Goal: Task Accomplishment & Management: Use online tool/utility

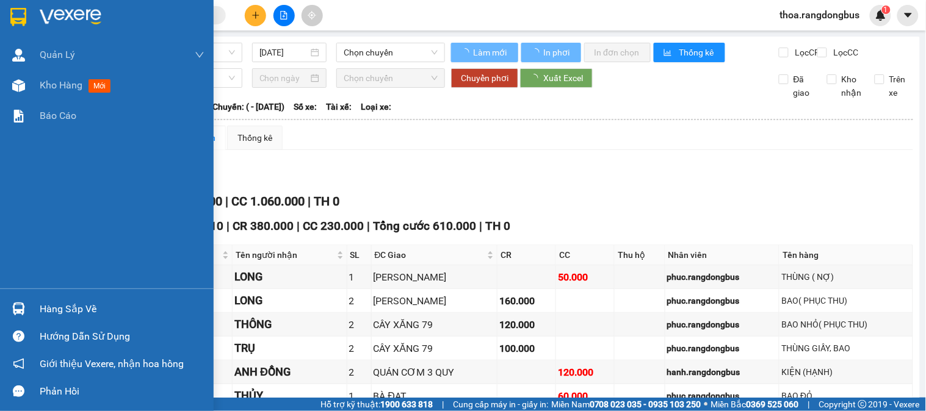
type input "[DATE]"
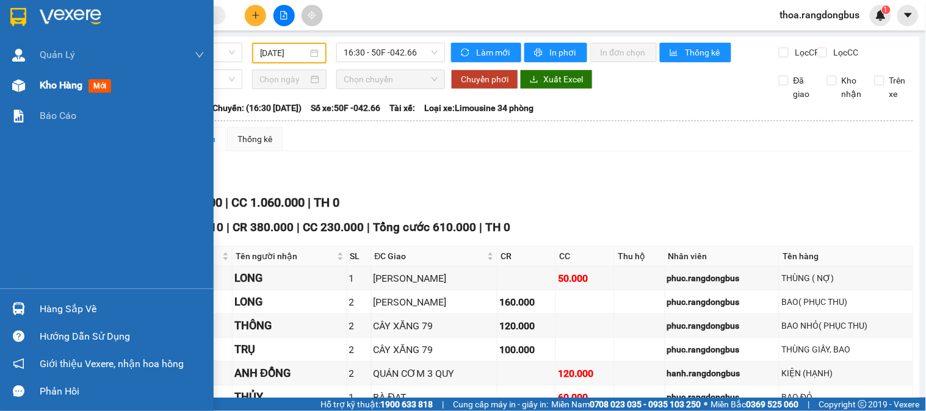
click at [79, 82] on span "Kho hàng" at bounding box center [61, 85] width 43 height 12
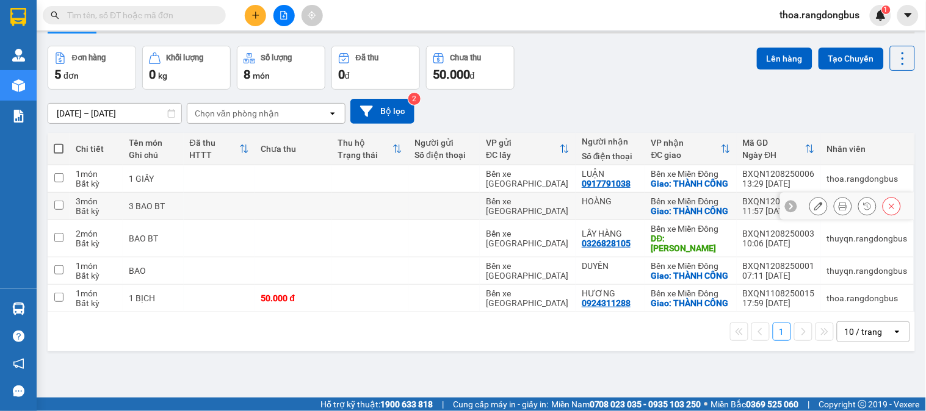
scroll to position [56, 0]
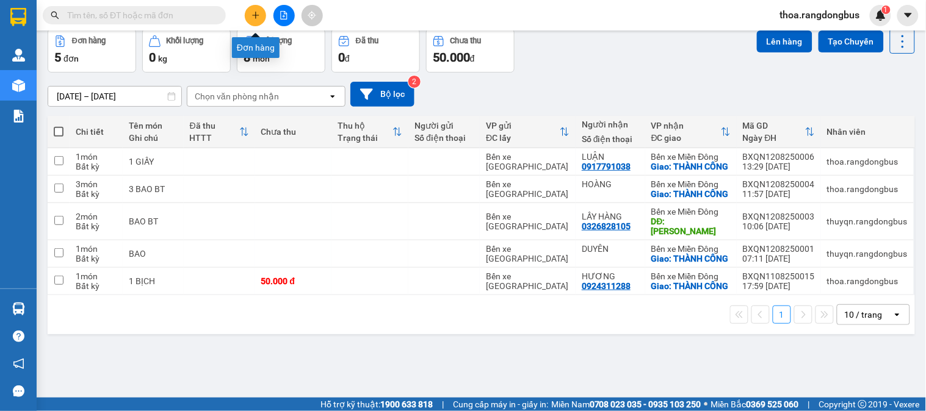
click at [253, 16] on icon "plus" at bounding box center [255, 15] width 9 height 9
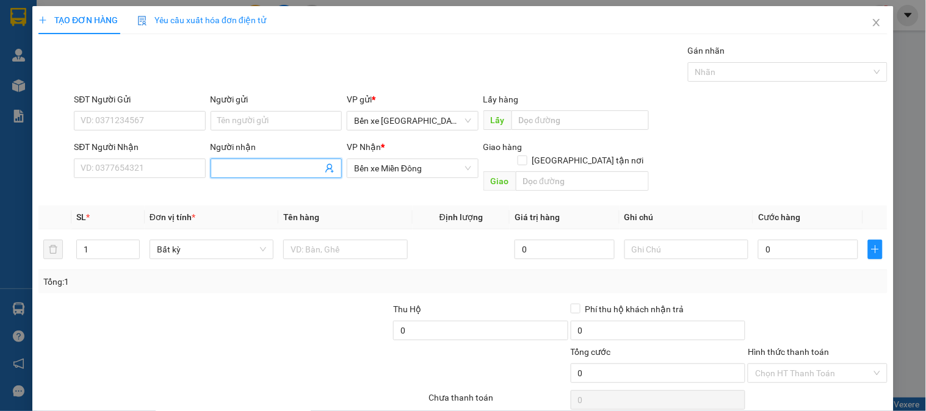
click at [258, 165] on input "Người nhận" at bounding box center [270, 168] width 104 height 13
type input "h"
type input "THƠ"
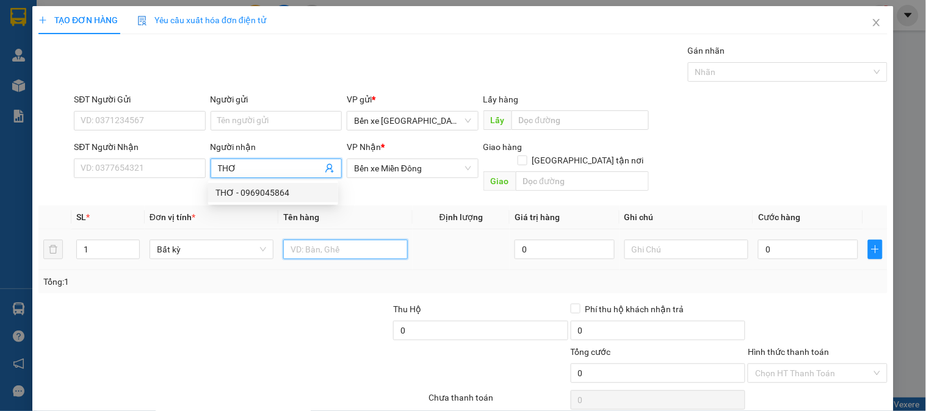
click at [315, 240] on input "text" at bounding box center [345, 250] width 124 height 20
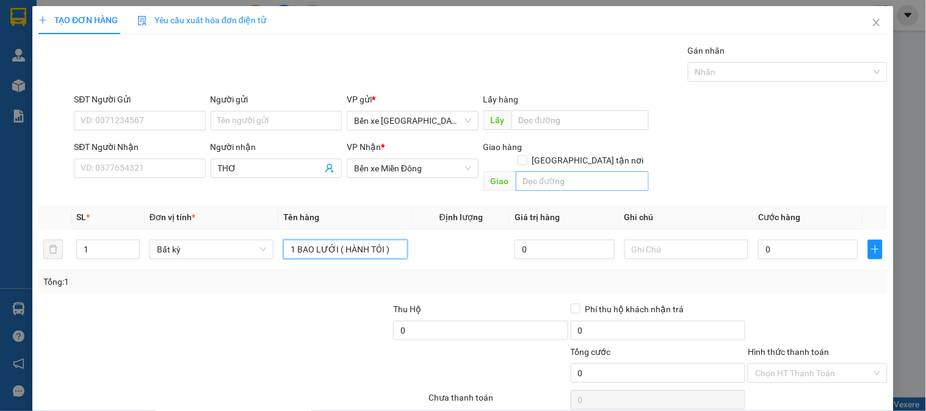
type input "1 BAO LƯỚI ( HÀNH TỎI )"
click at [534, 171] on input "text" at bounding box center [582, 181] width 133 height 20
type input "THÀNH CÔNG"
click at [526, 156] on input "[GEOGRAPHIC_DATA] tận nơi" at bounding box center [522, 160] width 9 height 9
checkbox input "true"
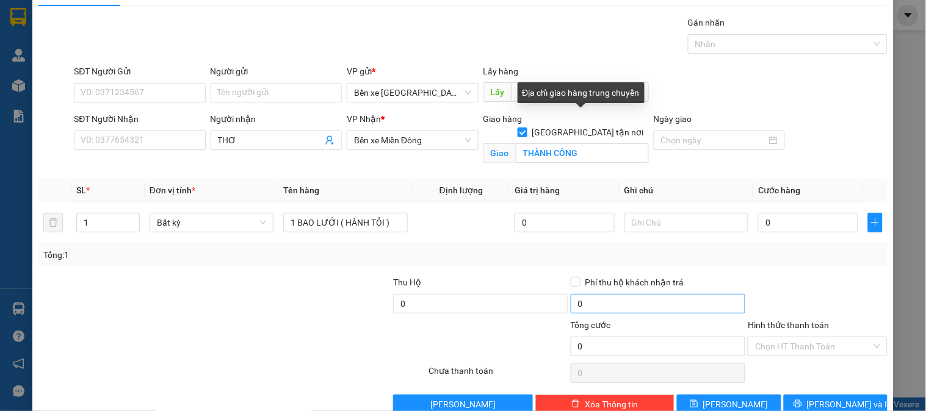
scroll to position [55, 0]
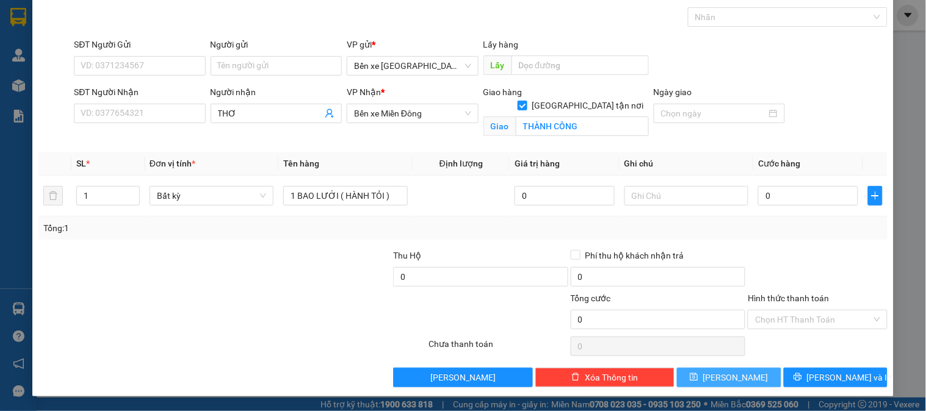
click at [728, 375] on span "[PERSON_NAME]" at bounding box center [735, 377] width 65 height 13
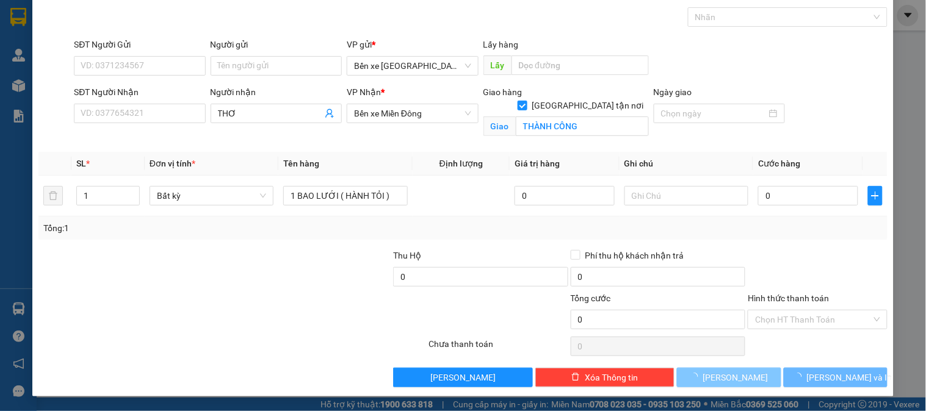
checkbox input "false"
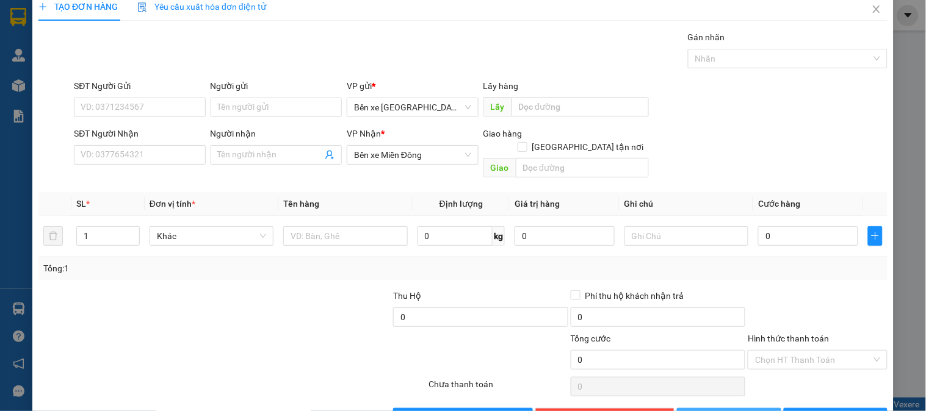
scroll to position [0, 0]
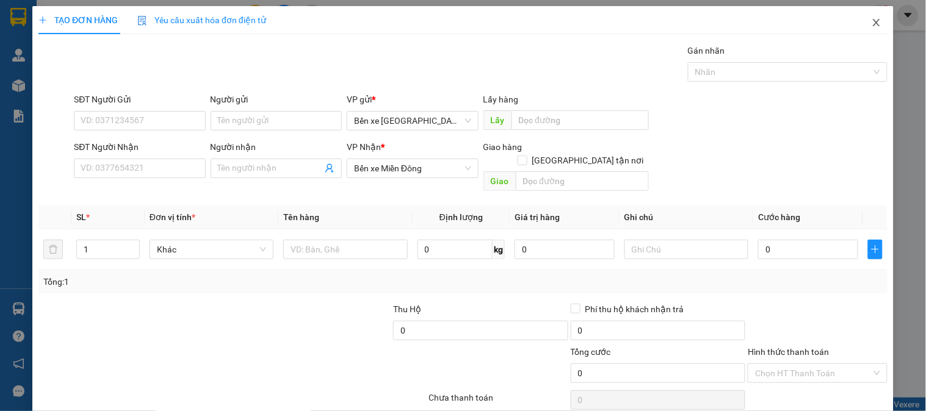
click at [871, 22] on icon "close" at bounding box center [876, 23] width 10 height 10
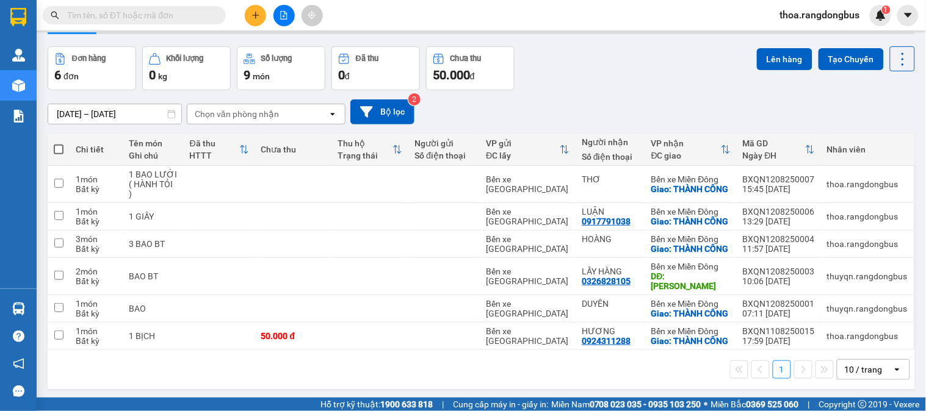
scroll to position [71, 0]
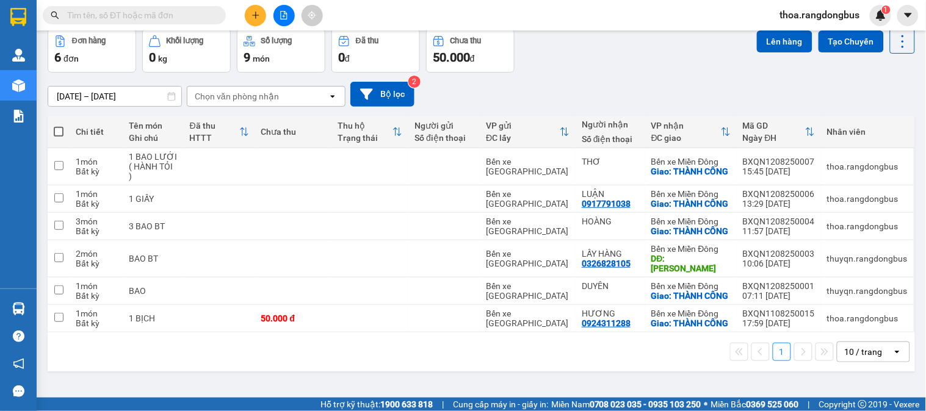
click at [57, 127] on span at bounding box center [59, 132] width 10 height 10
click at [59, 126] on input "checkbox" at bounding box center [59, 126] width 0 height 0
checkbox input "true"
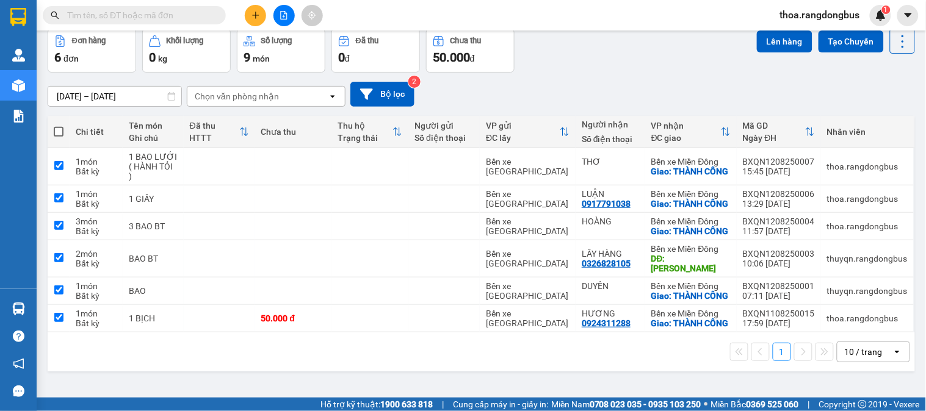
checkbox input "true"
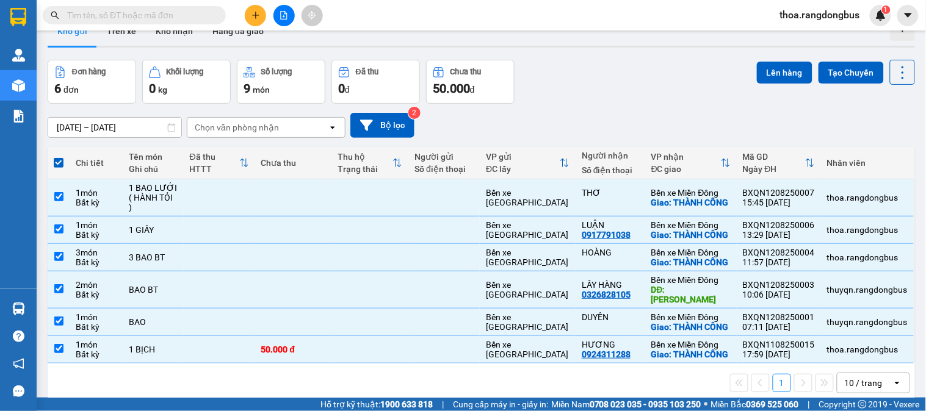
scroll to position [0, 0]
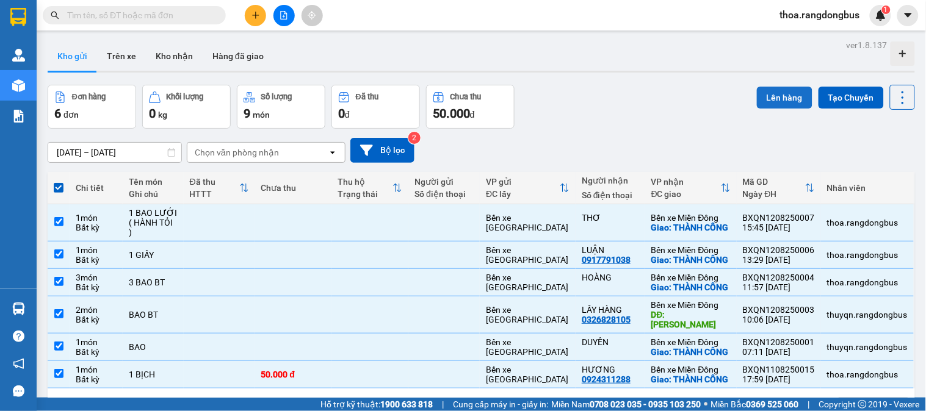
click at [779, 99] on button "Lên hàng" at bounding box center [785, 98] width 56 height 22
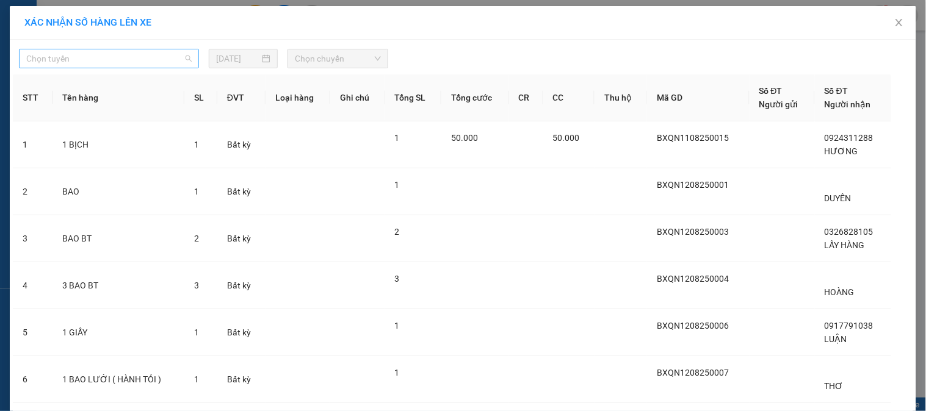
drag, startPoint x: 104, startPoint y: 53, endPoint x: 101, endPoint y: 59, distance: 6.8
click at [104, 54] on span "Chọn tuyến" at bounding box center [108, 58] width 165 height 18
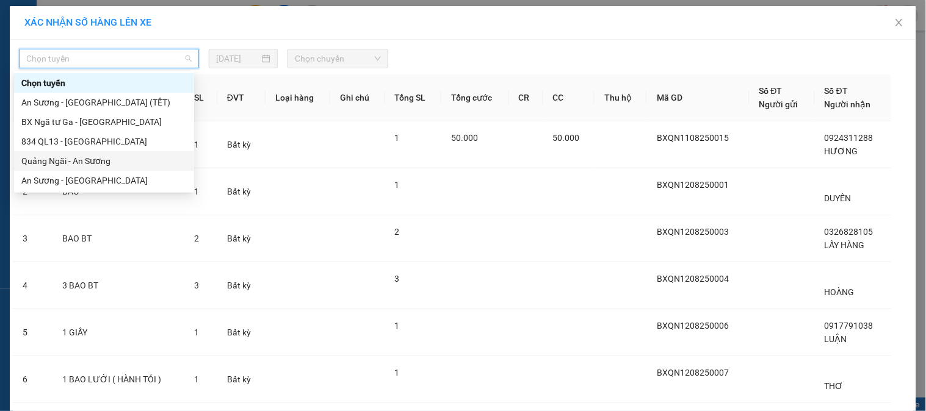
click at [84, 159] on div "Quảng Ngãi - An Sương" at bounding box center [103, 160] width 165 height 13
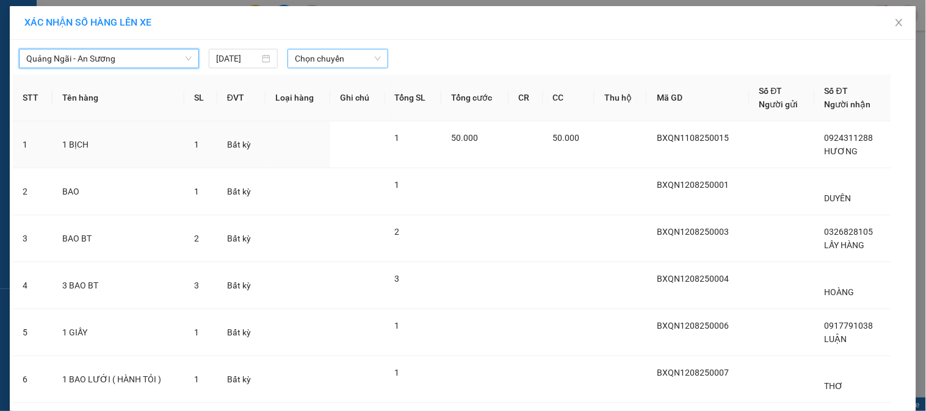
click at [323, 59] on span "Chọn chuyến" at bounding box center [338, 58] width 86 height 18
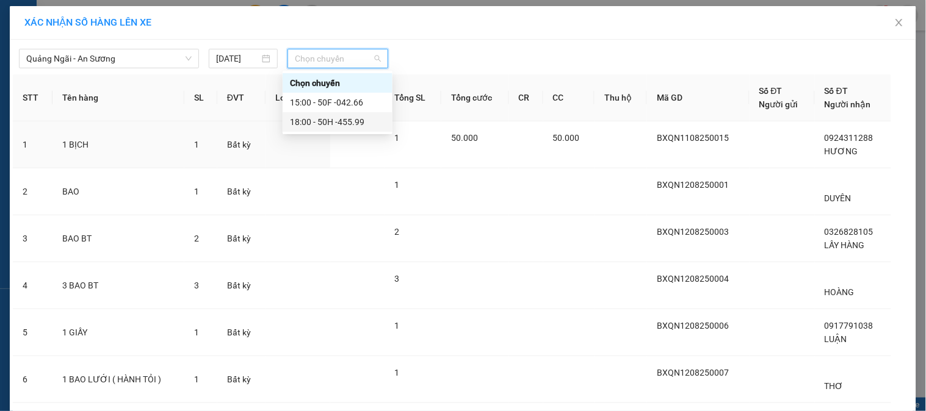
click at [338, 121] on div "18:00 - 50H -455.99" at bounding box center [337, 121] width 95 height 13
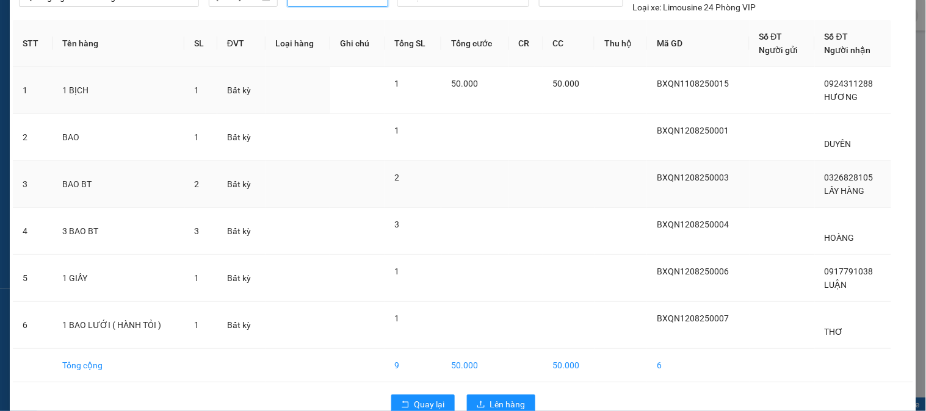
scroll to position [88, 0]
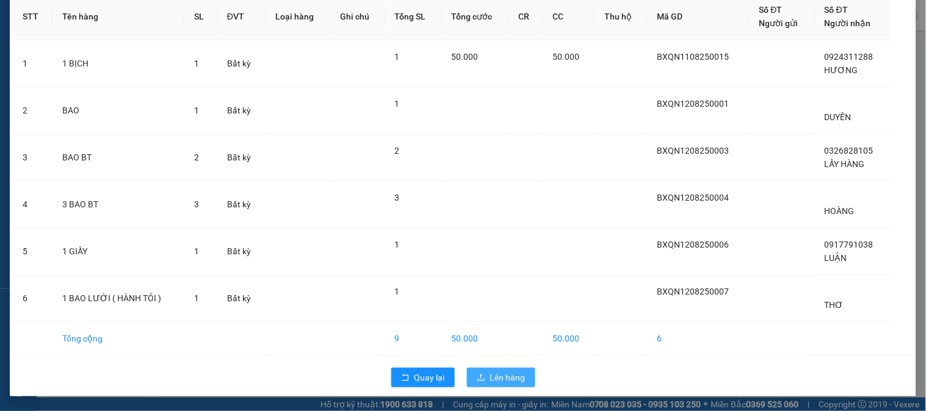
click at [520, 381] on button "Lên hàng" at bounding box center [501, 378] width 68 height 20
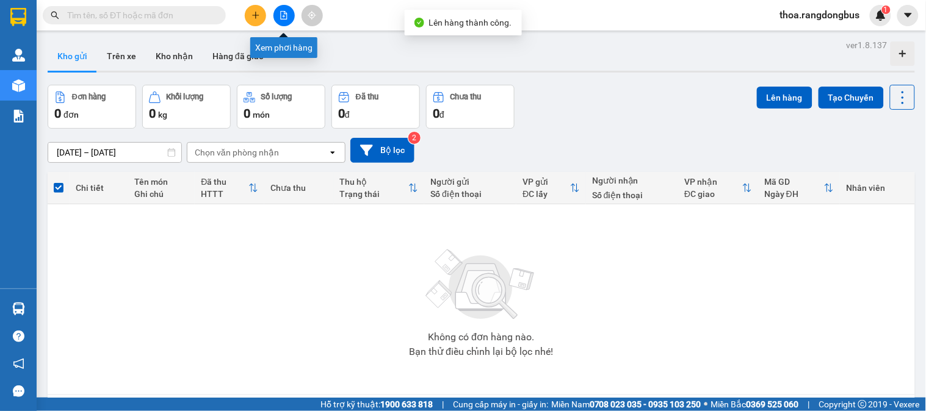
click at [284, 16] on icon "file-add" at bounding box center [284, 15] width 7 height 9
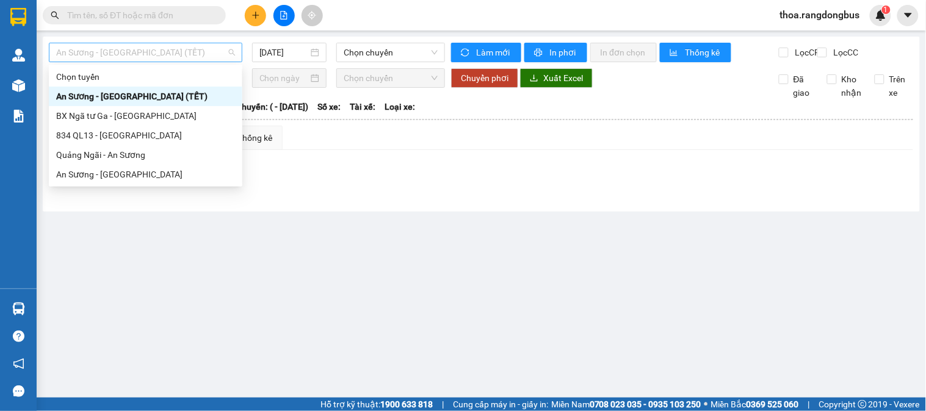
click at [159, 49] on span "An Sương - [GEOGRAPHIC_DATA] (TẾT)" at bounding box center [145, 52] width 179 height 18
click at [100, 157] on div "Quảng Ngãi - An Sương" at bounding box center [145, 154] width 179 height 13
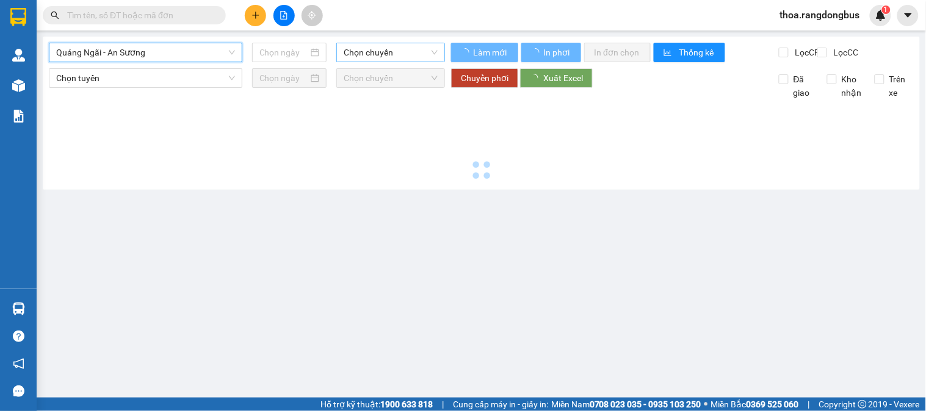
type input "[DATE]"
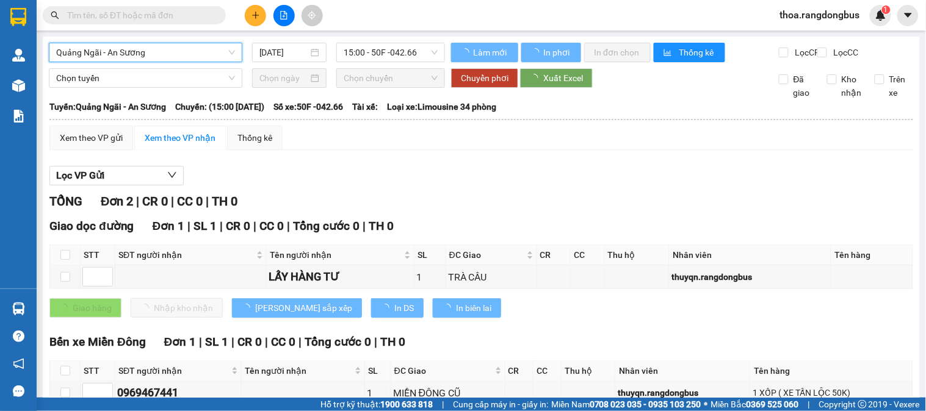
click at [400, 49] on span "15:00 - 50F -042.66" at bounding box center [391, 52] width 94 height 18
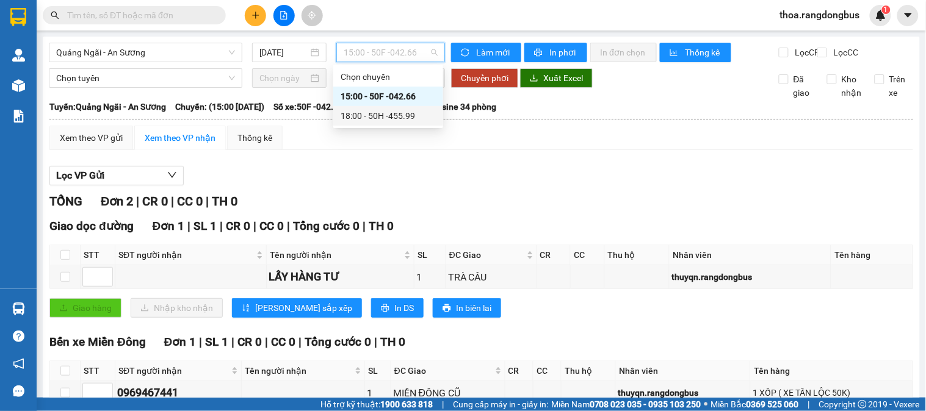
click at [385, 112] on div "18:00 - 50H -455.99" at bounding box center [388, 115] width 95 height 13
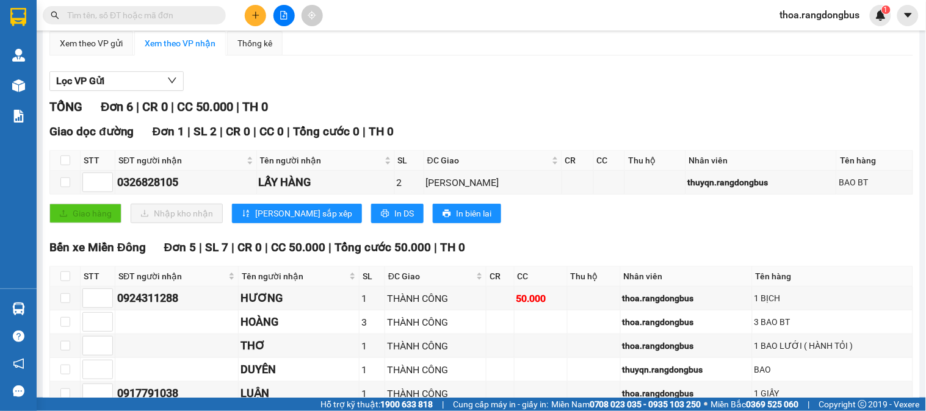
scroll to position [177, 0]
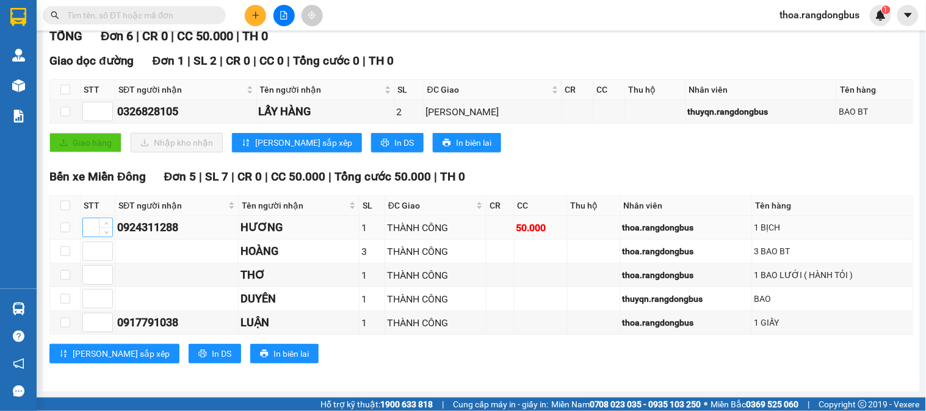
click at [90, 228] on input at bounding box center [97, 227] width 29 height 18
type input "1"
click at [95, 324] on input at bounding box center [97, 323] width 29 height 18
type input "1"
click at [95, 355] on span "[PERSON_NAME] sắp xếp" at bounding box center [121, 353] width 97 height 13
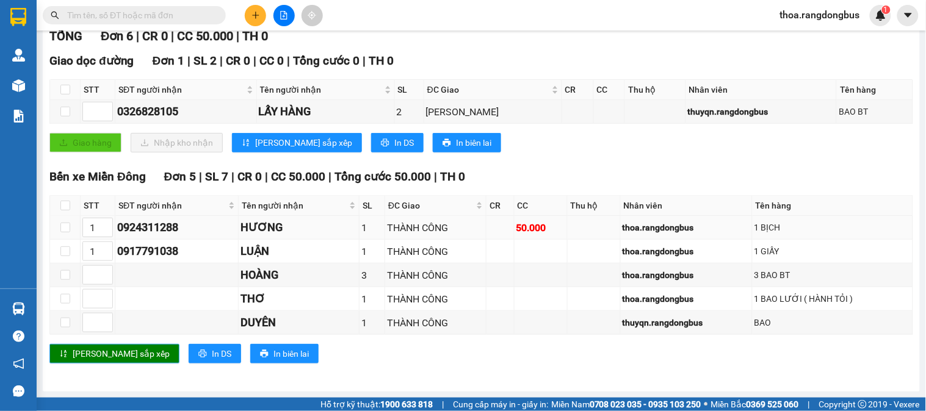
scroll to position [0, 0]
